Goal: Information Seeking & Learning: Learn about a topic

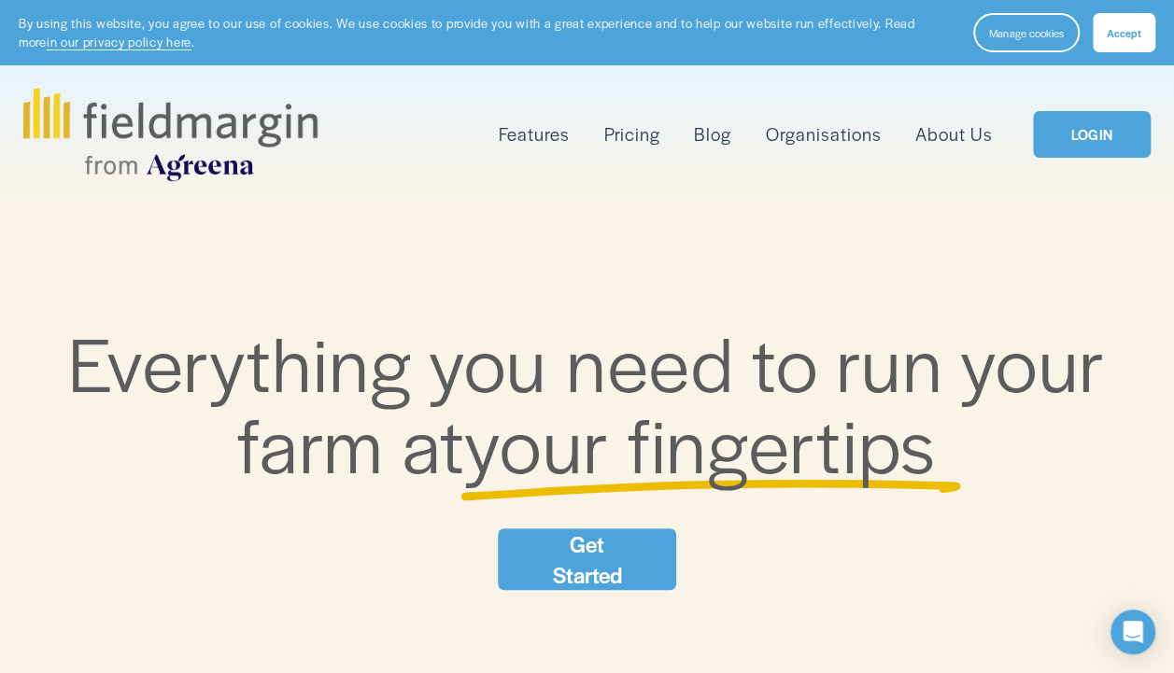
drag, startPoint x: 0, startPoint y: 0, endPoint x: 645, endPoint y: 133, distance: 658.8
click at [645, 133] on link "Pricing" at bounding box center [632, 135] width 56 height 30
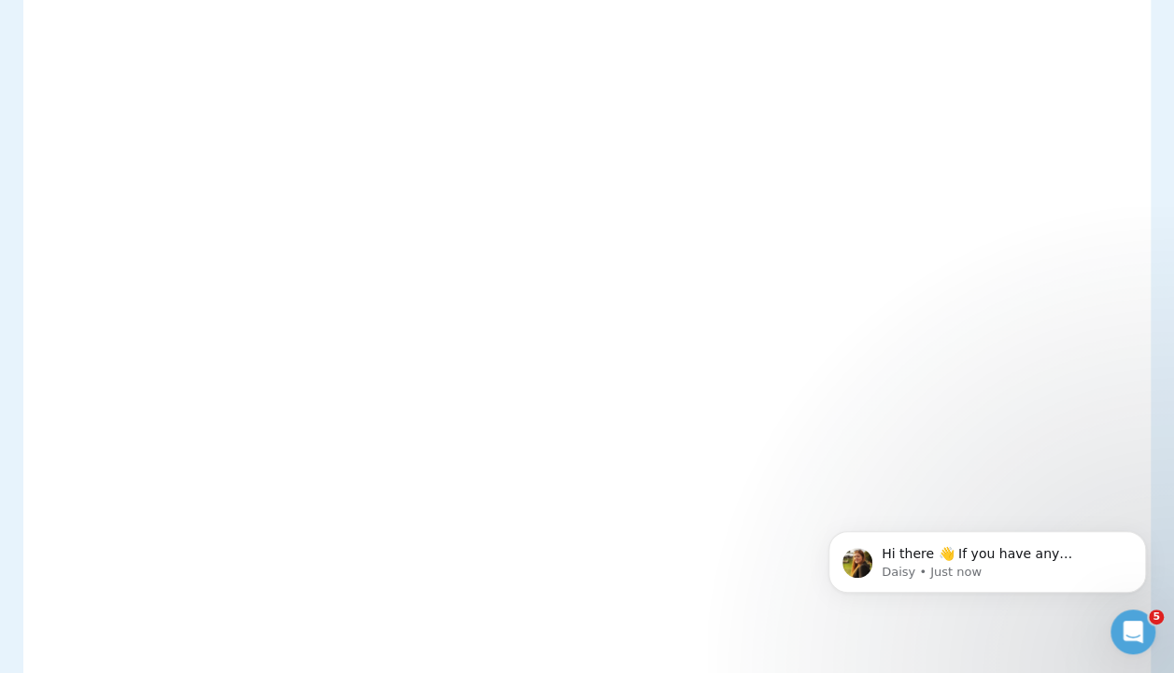
scroll to position [1401, 0]
click at [949, 577] on p "Daisy • Just now" at bounding box center [1002, 572] width 241 height 17
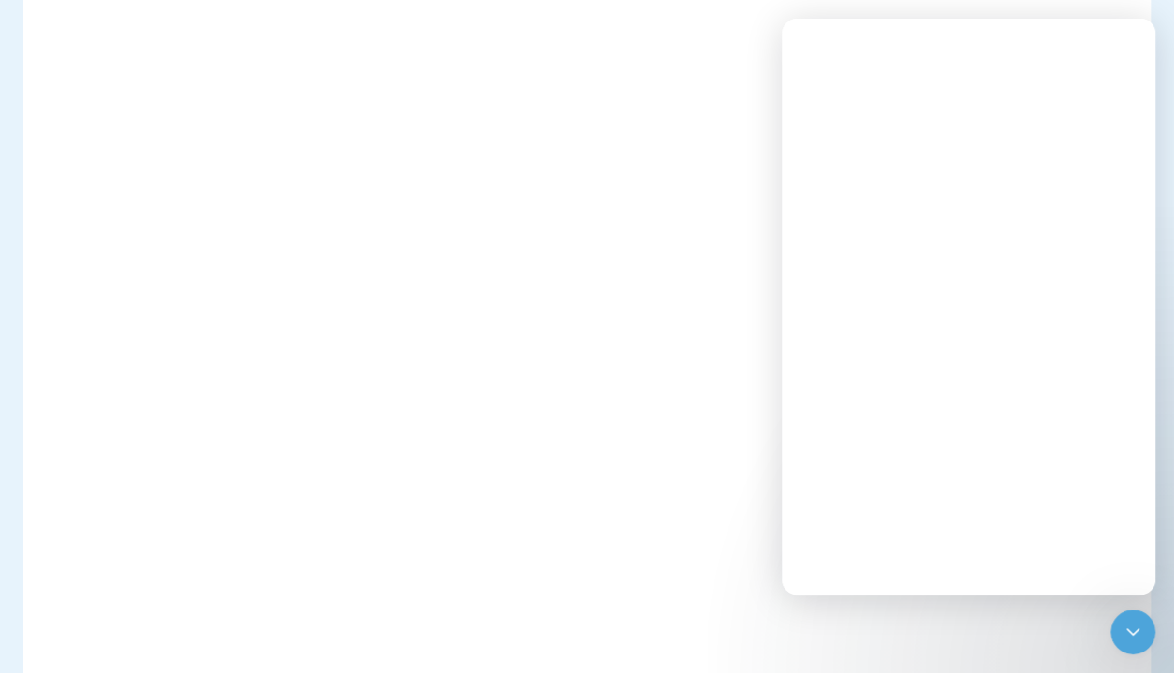
scroll to position [0, 0]
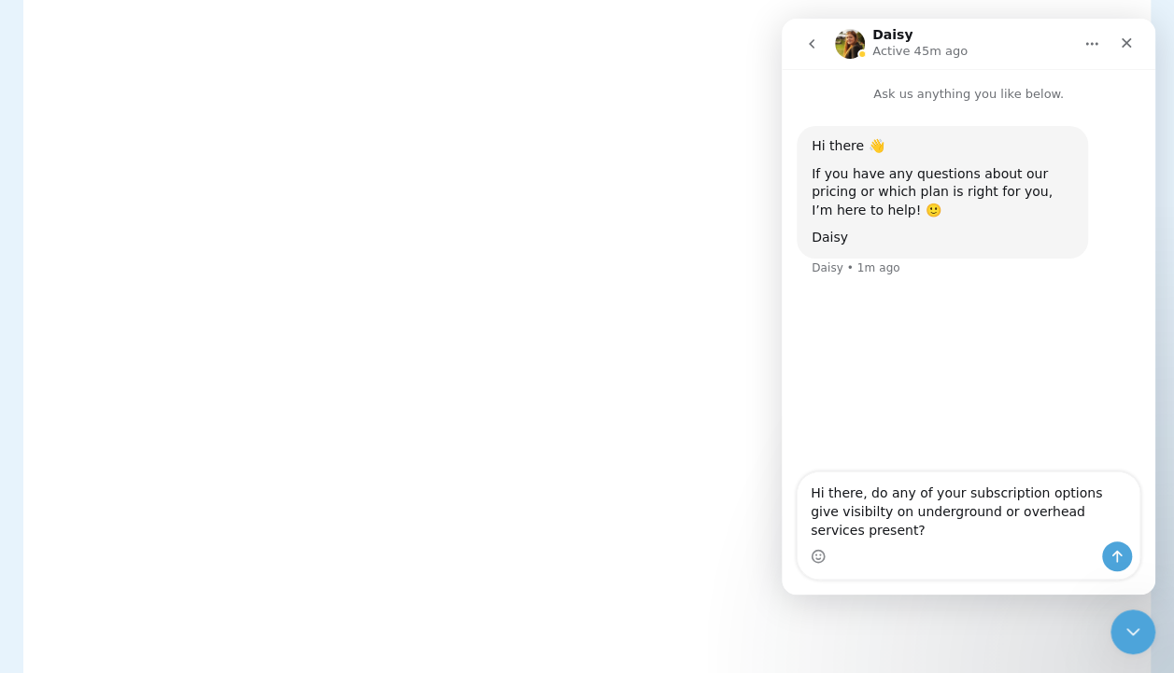
click at [844, 530] on textarea "Hi there, do any of your subscription options give visibilty on underground or …" at bounding box center [968, 507] width 342 height 69
click at [1130, 527] on textarea "Hi there, do any of your subscription options give visibility on underground or…" at bounding box center [968, 507] width 342 height 69
type textarea "Hi there, do any of your subscription options give visibility on underground or…"
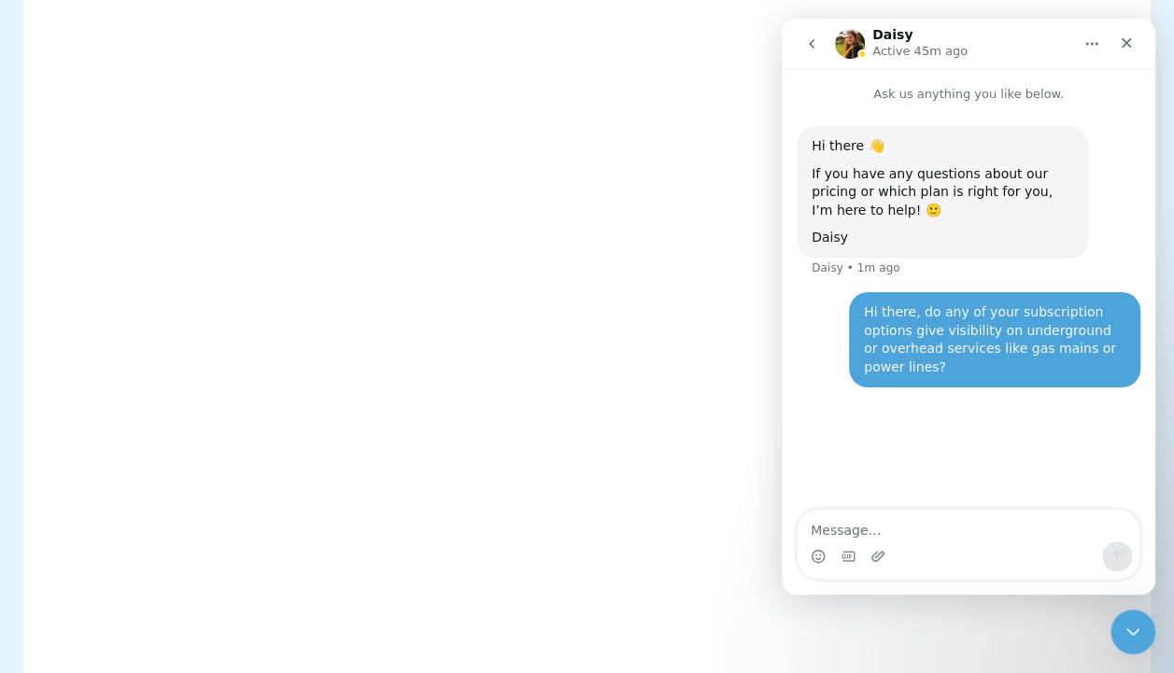
scroll to position [840, 0]
click at [1135, 43] on div "Close" at bounding box center [1126, 43] width 34 height 34
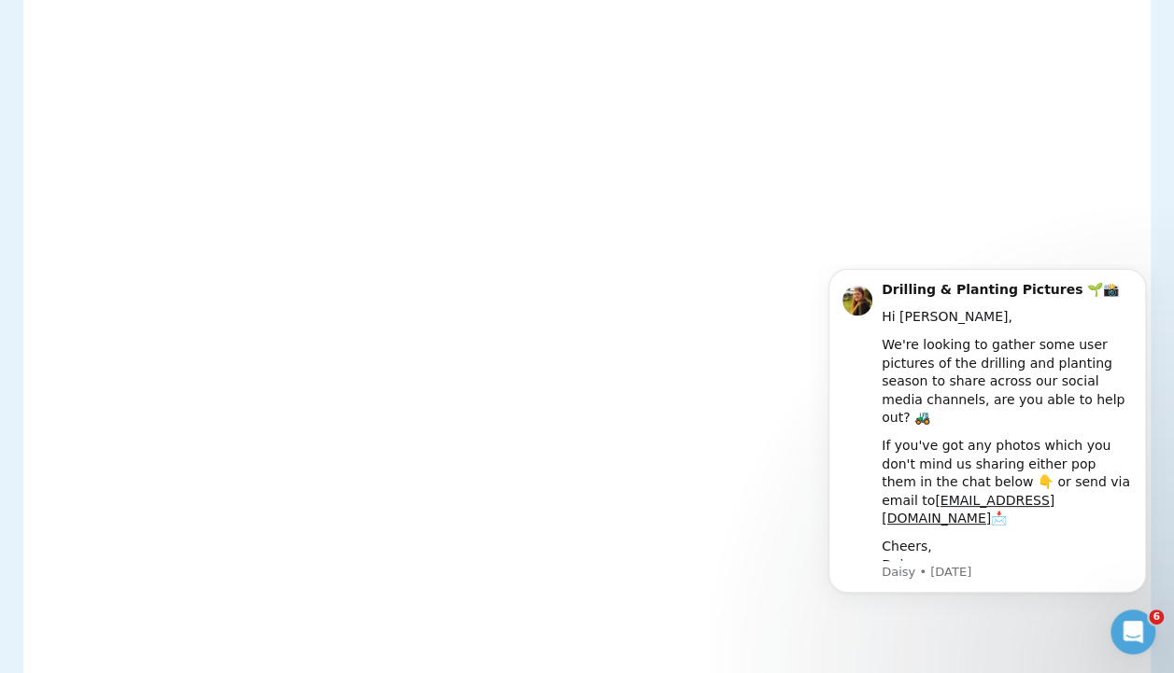
scroll to position [0, 0]
click at [1141, 279] on icon "Dismiss notification" at bounding box center [1141, 274] width 10 height 10
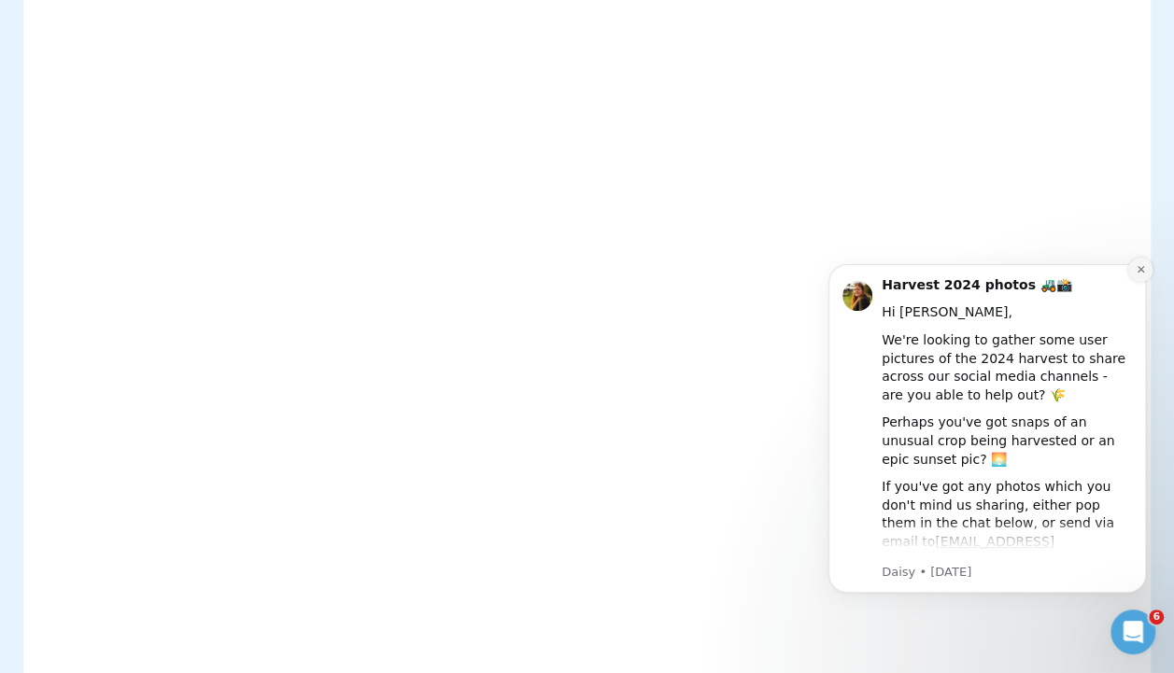
click at [1141, 261] on button "Dismiss notification" at bounding box center [1140, 270] width 24 height 24
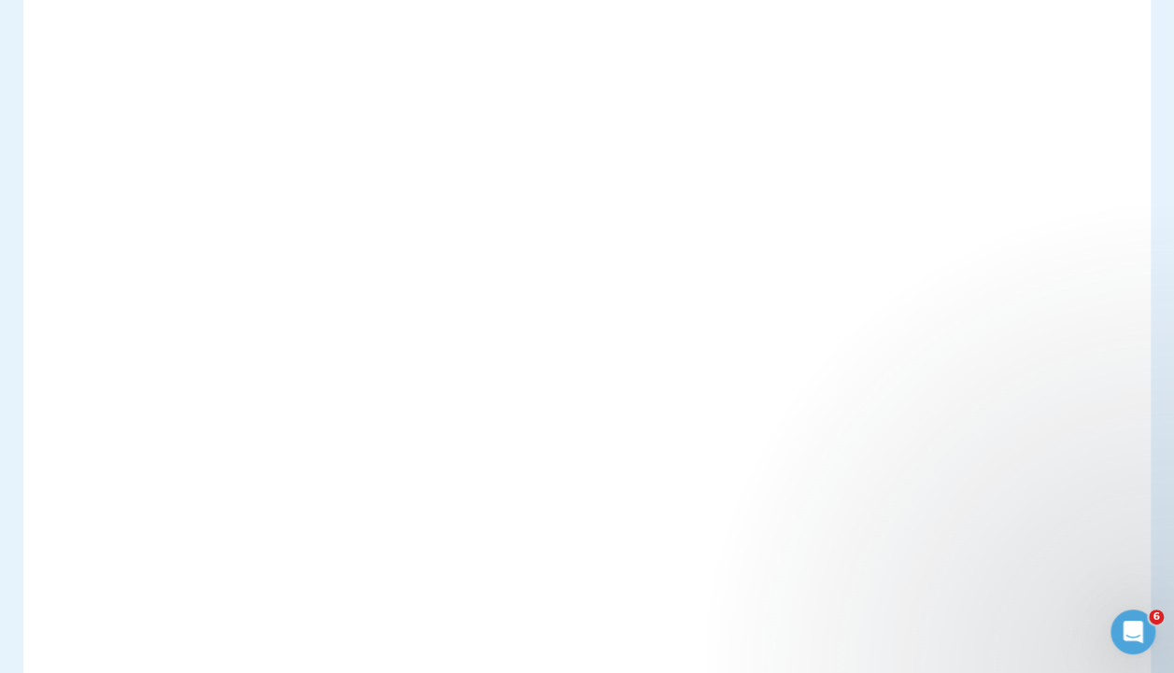
scroll to position [1121, 0]
click at [1121, 626] on icon "Open Intercom Messenger" at bounding box center [1130, 629] width 31 height 31
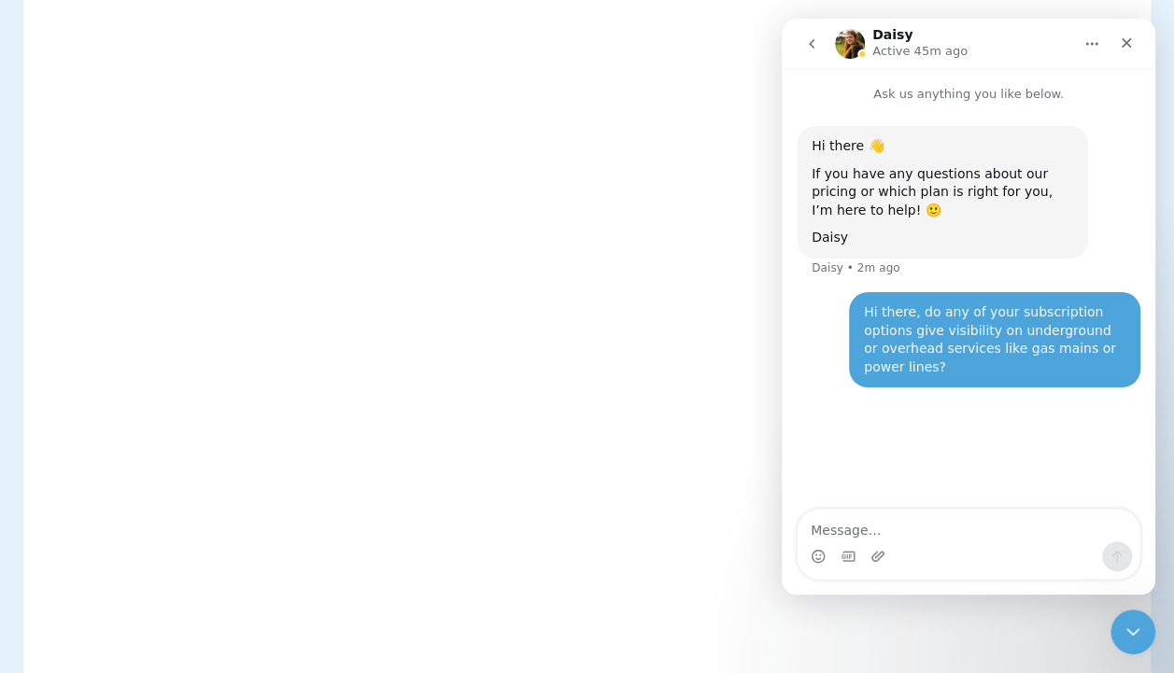
click at [903, 439] on div "Hi there 👋 If you have any questions about our pricing or which plan is right f…" at bounding box center [969, 308] width 374 height 408
click at [848, 42] on img "Intercom messenger" at bounding box center [850, 44] width 30 height 30
click at [1122, 44] on icon "Close" at bounding box center [1126, 42] width 15 height 15
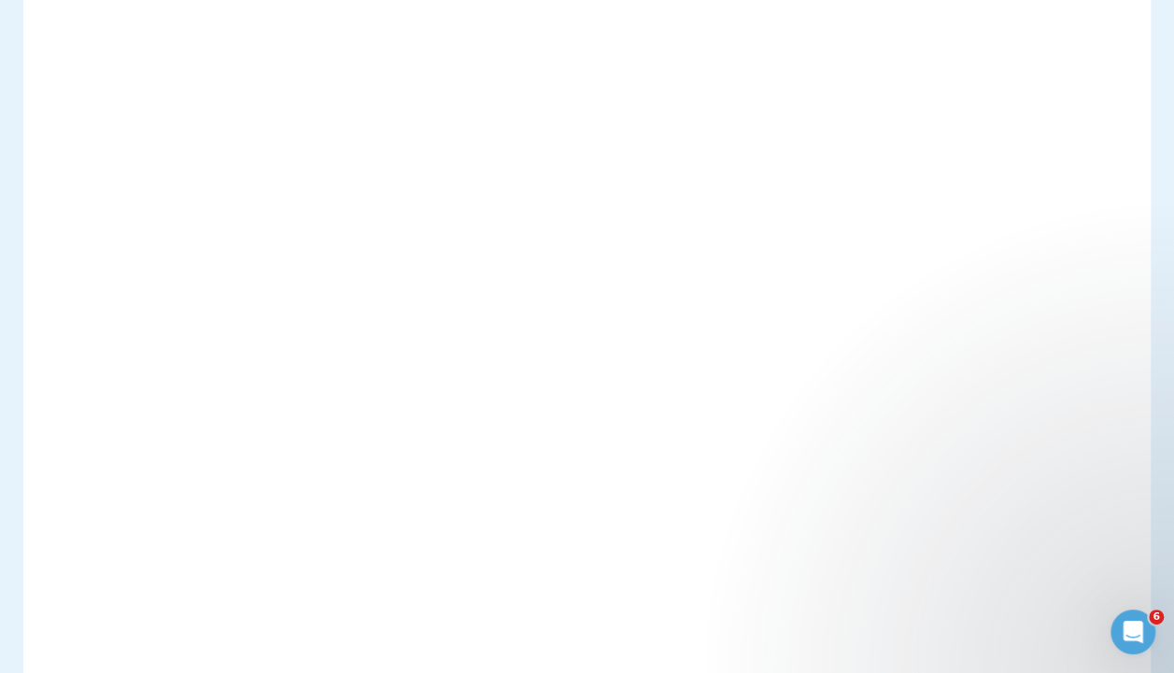
scroll to position [0, 0]
